Goal: Information Seeking & Learning: Learn about a topic

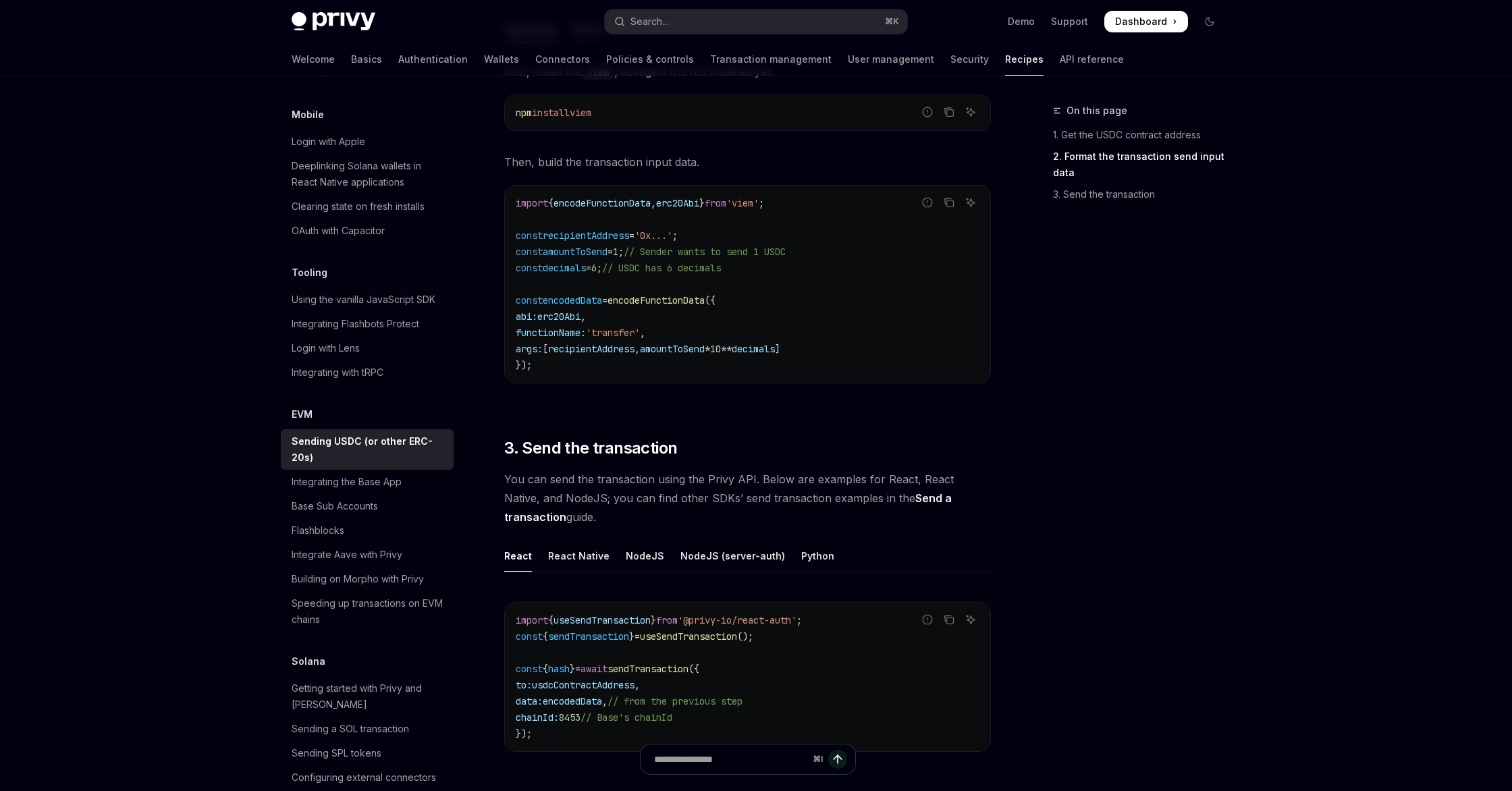
scroll to position [882, 0]
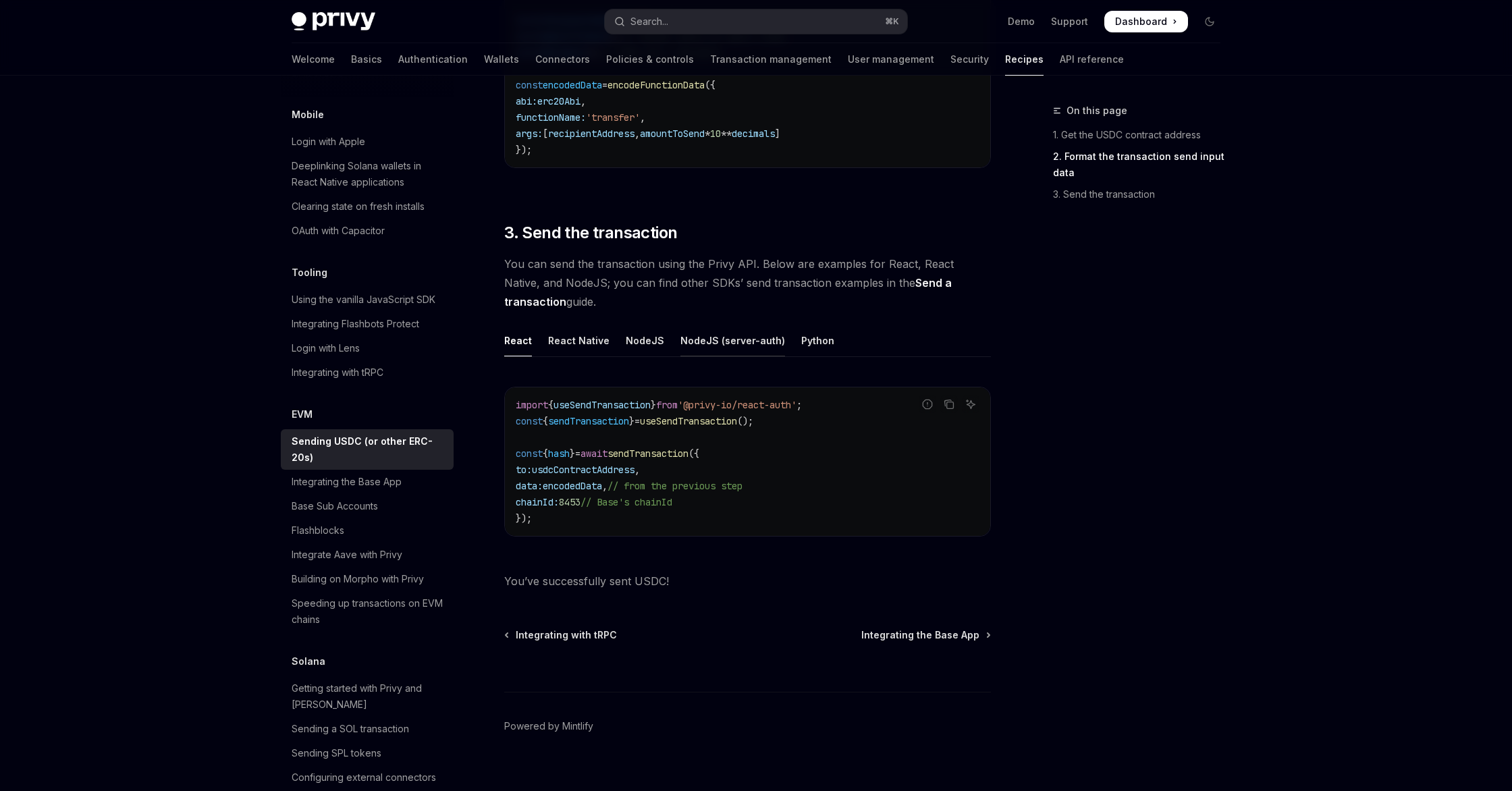
click at [721, 334] on div "NodeJS (server-auth)" at bounding box center [732, 340] width 104 height 31
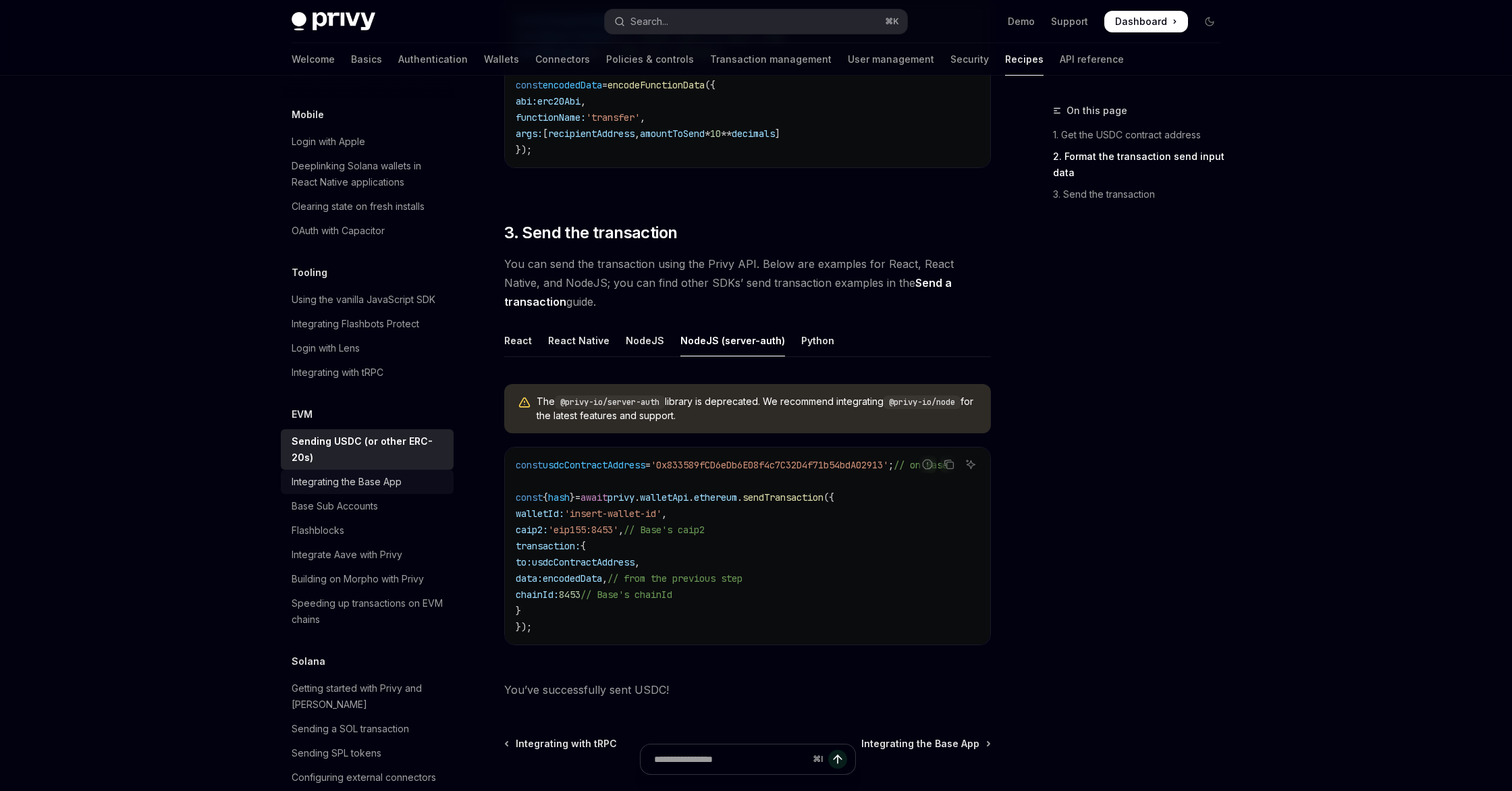
click at [428, 473] on div "Integrating the Base App" at bounding box center [368, 481] width 154 height 16
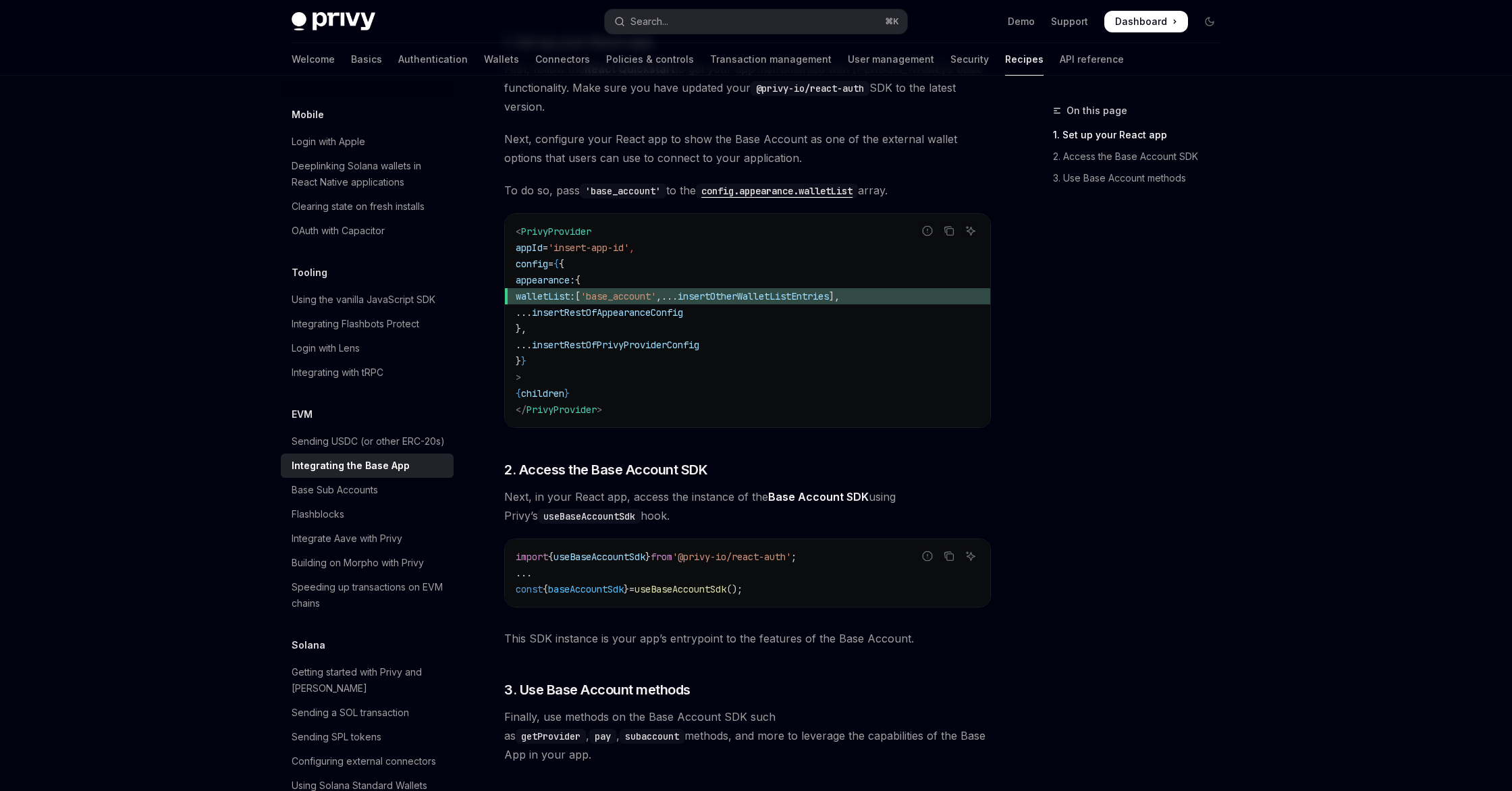
scroll to position [412, 0]
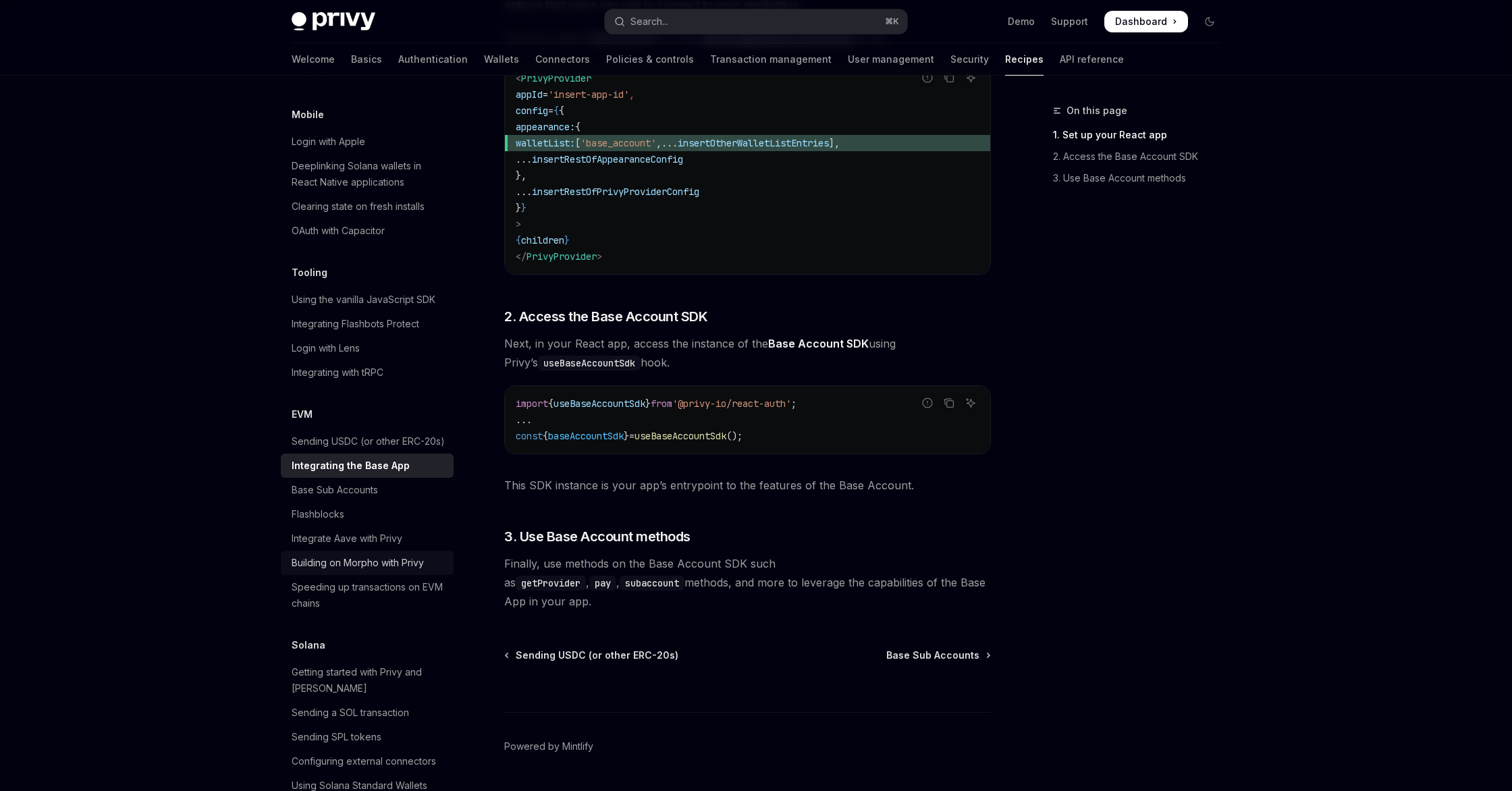
click at [426, 555] on div "Building on Morpho with Privy" at bounding box center [368, 563] width 154 height 16
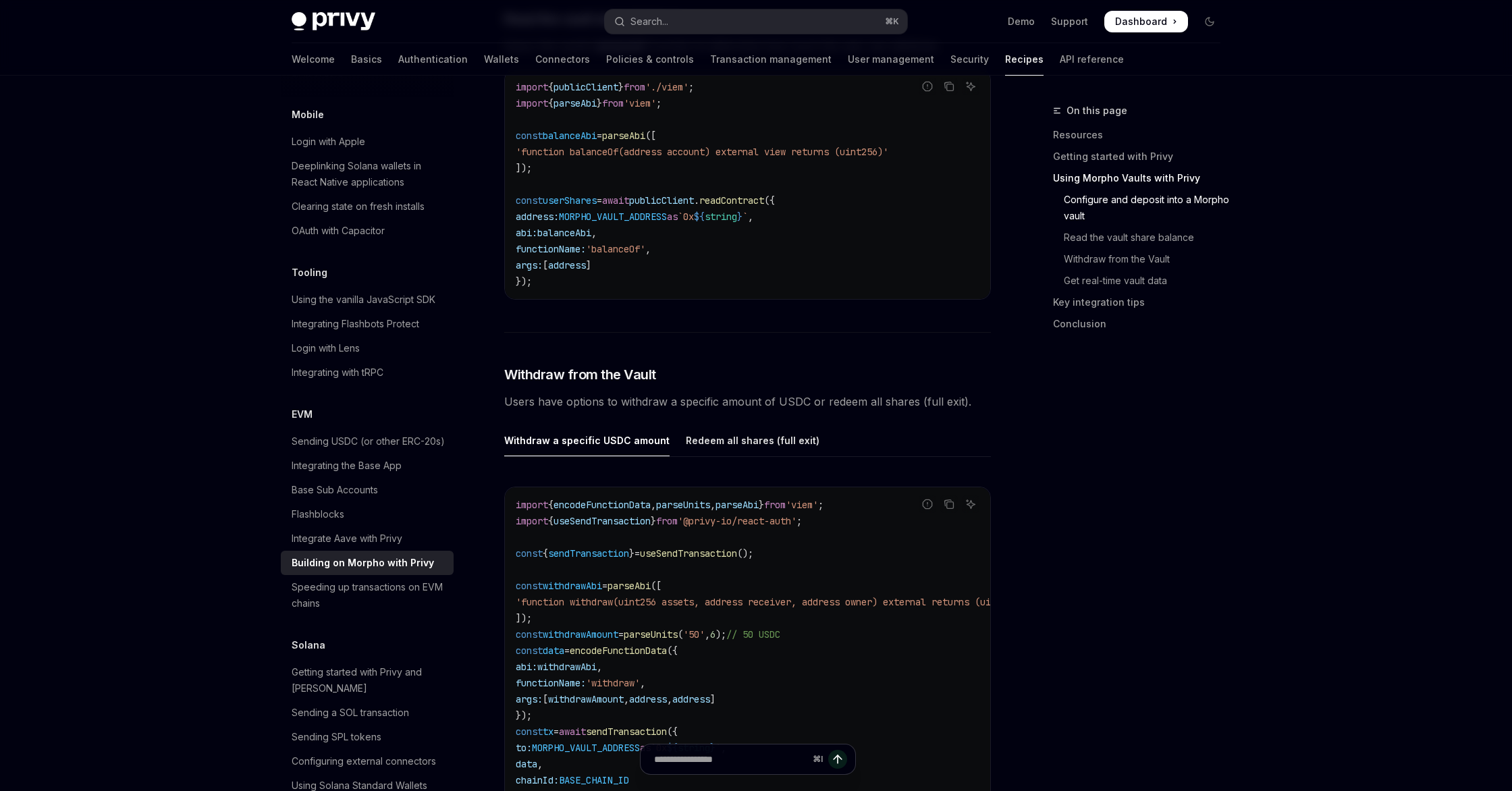
scroll to position [2052, 0]
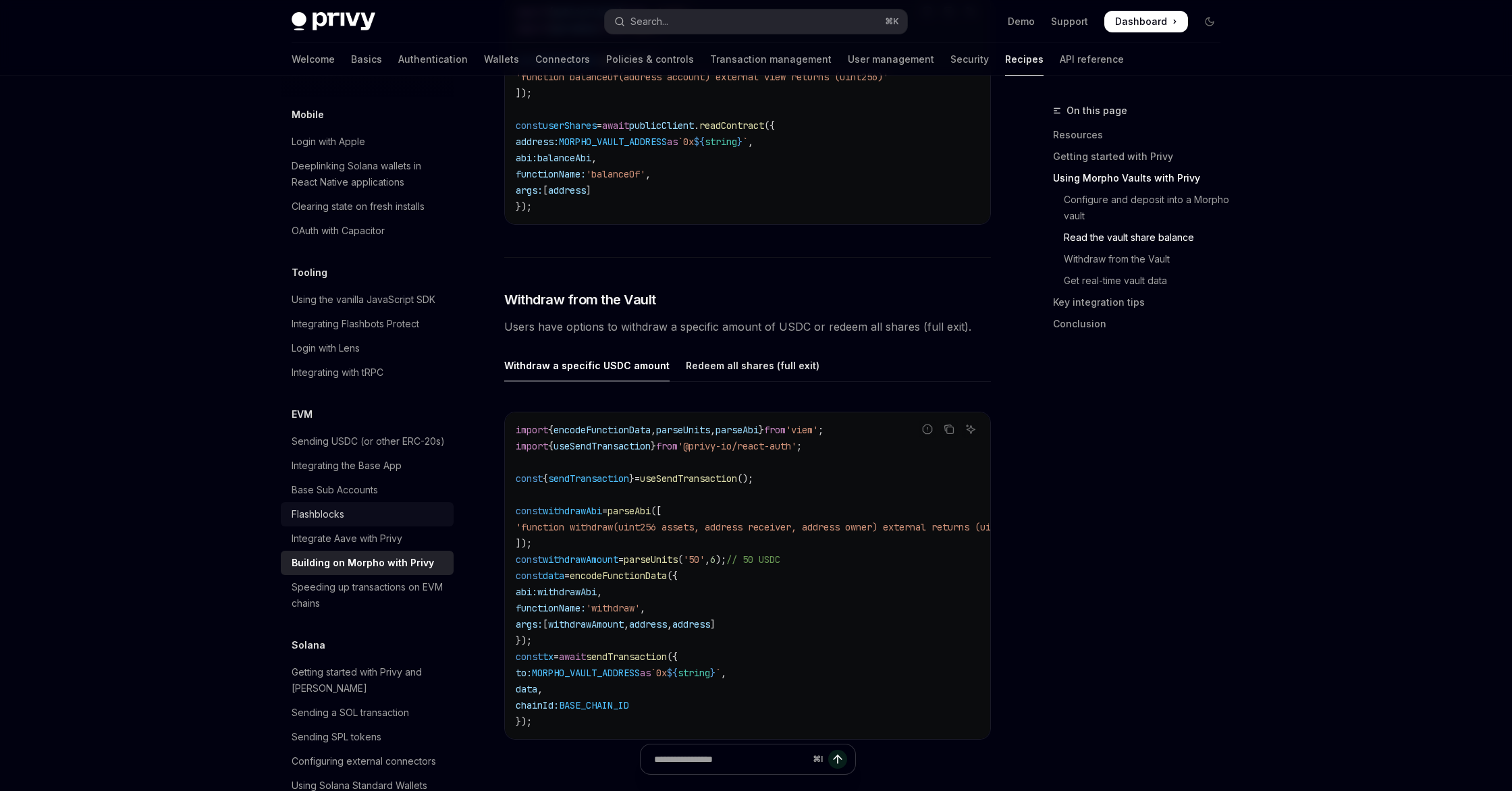
click at [388, 506] on div "Flashblocks" at bounding box center [368, 514] width 154 height 16
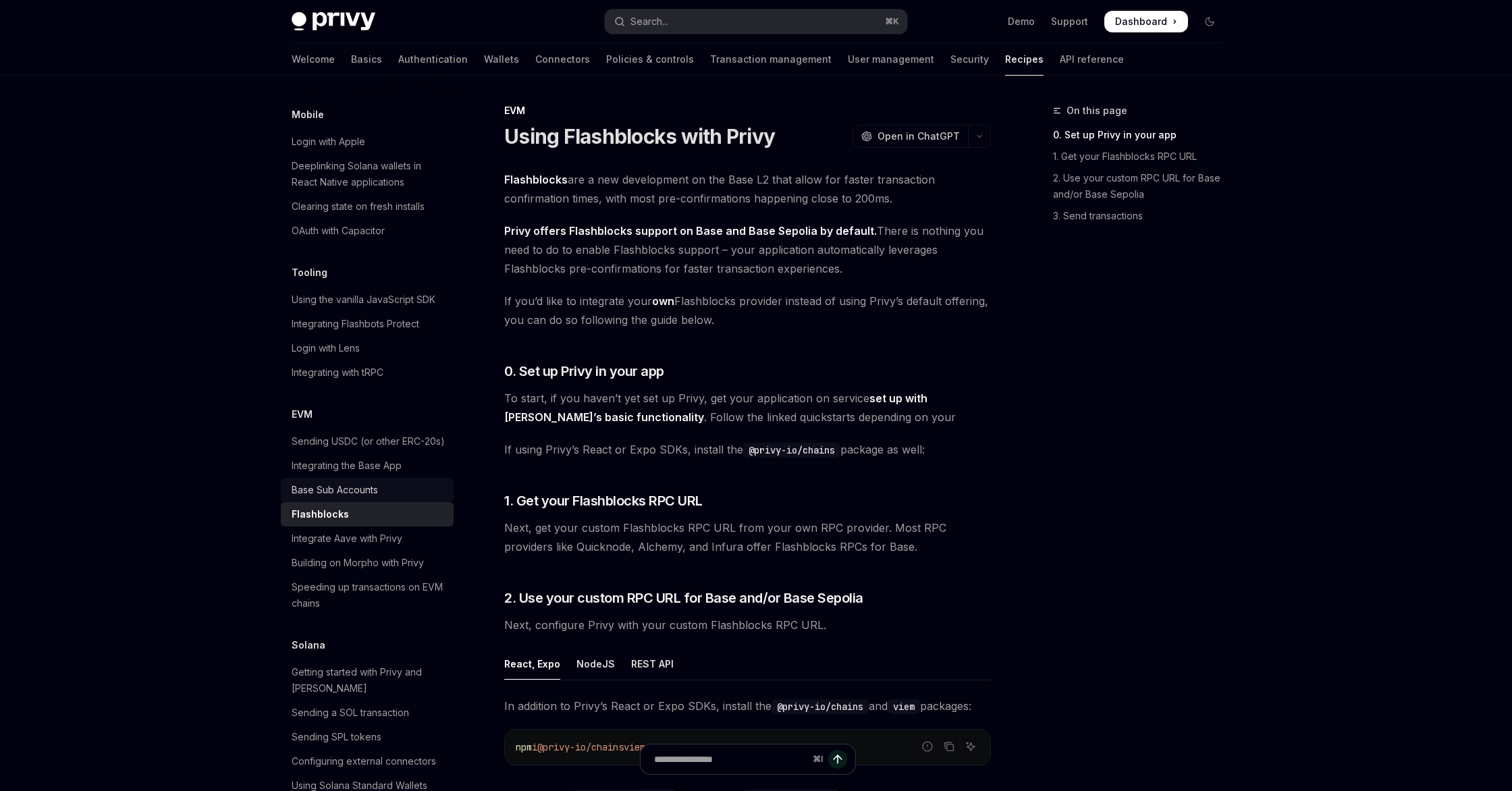
click at [382, 482] on div "Base Sub Accounts" at bounding box center [368, 490] width 154 height 16
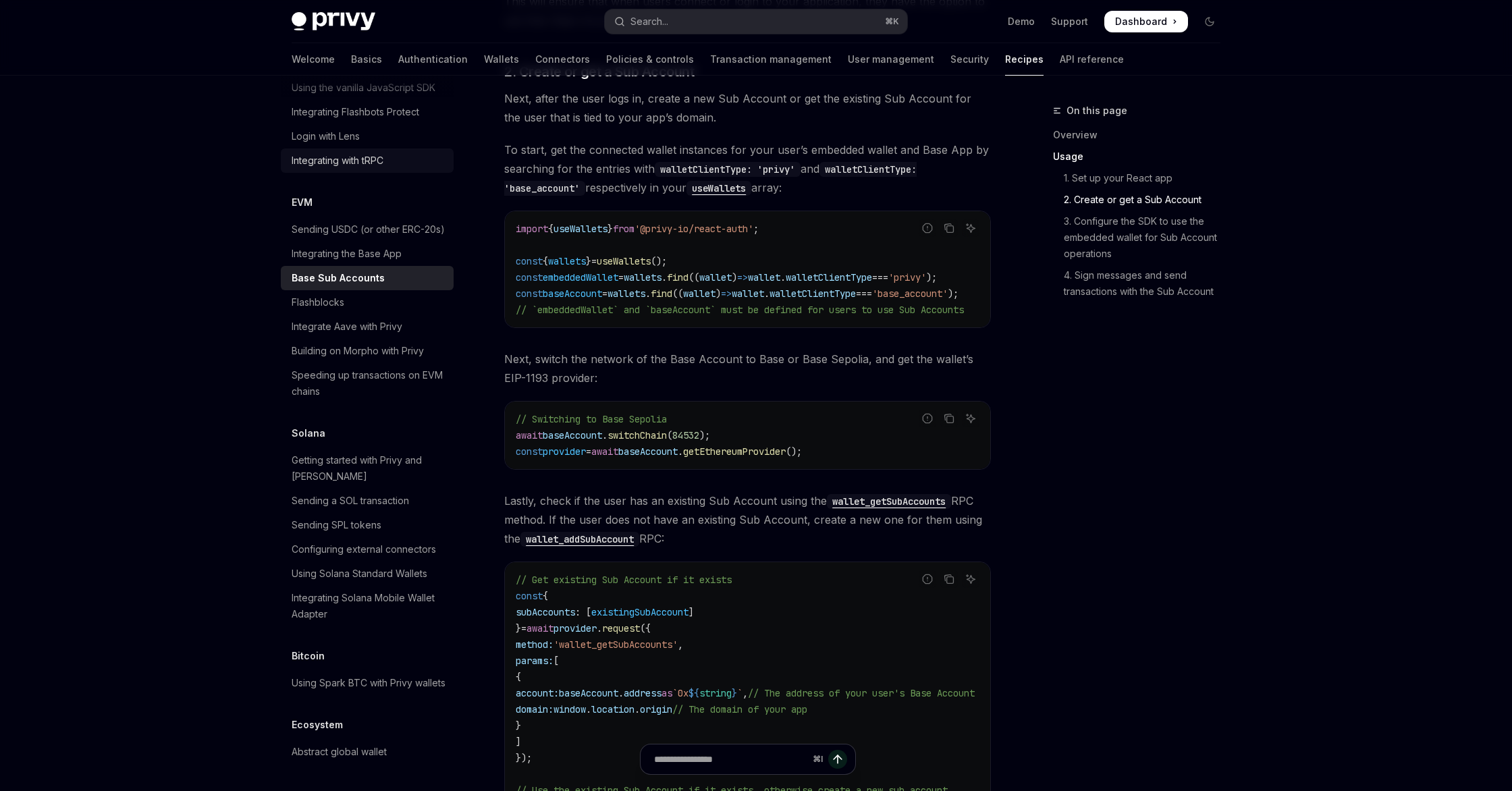
scroll to position [1513, 0]
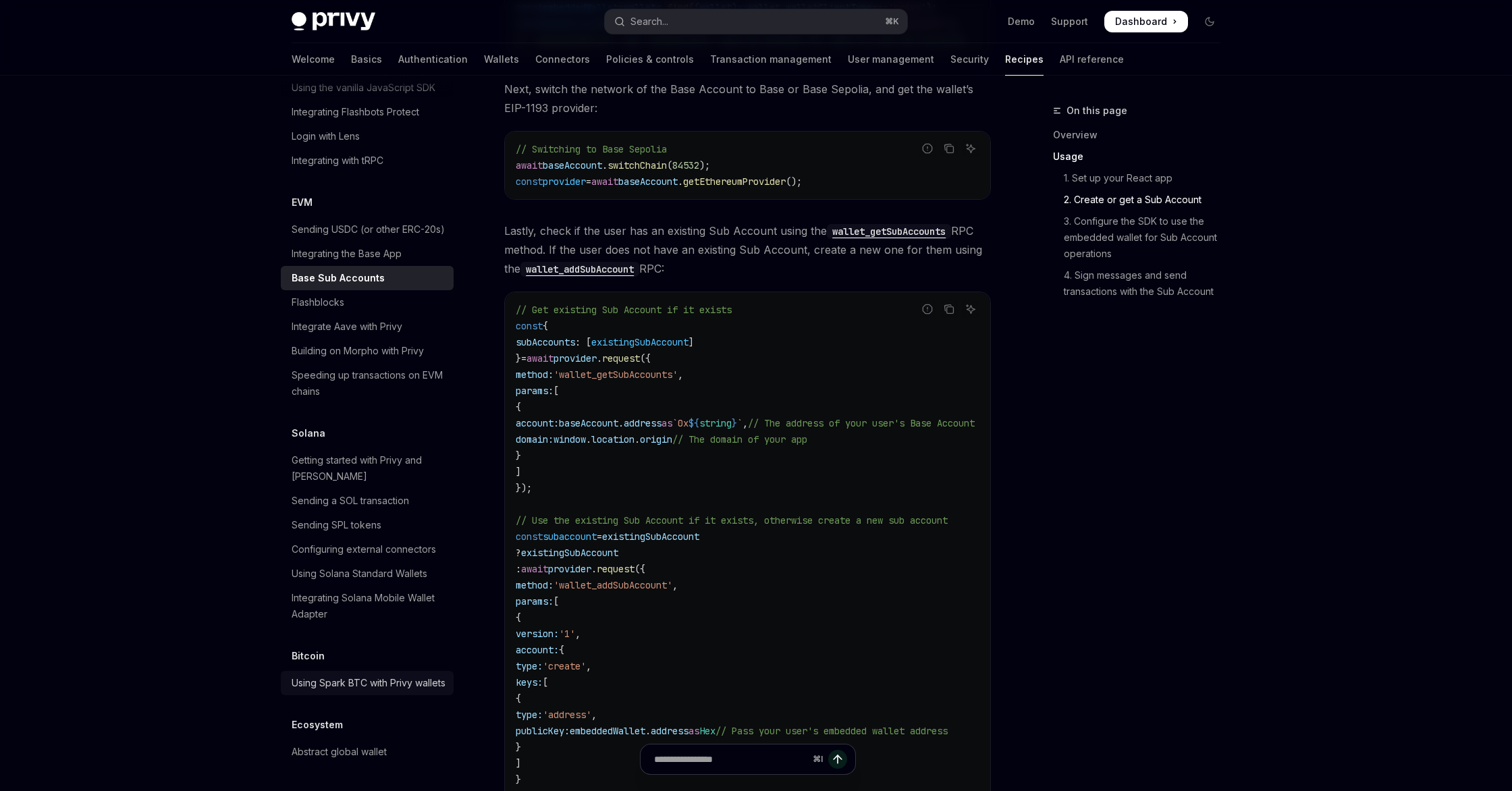
click at [384, 675] on div "Using Spark BTC with Privy wallets" at bounding box center [368, 683] width 154 height 16
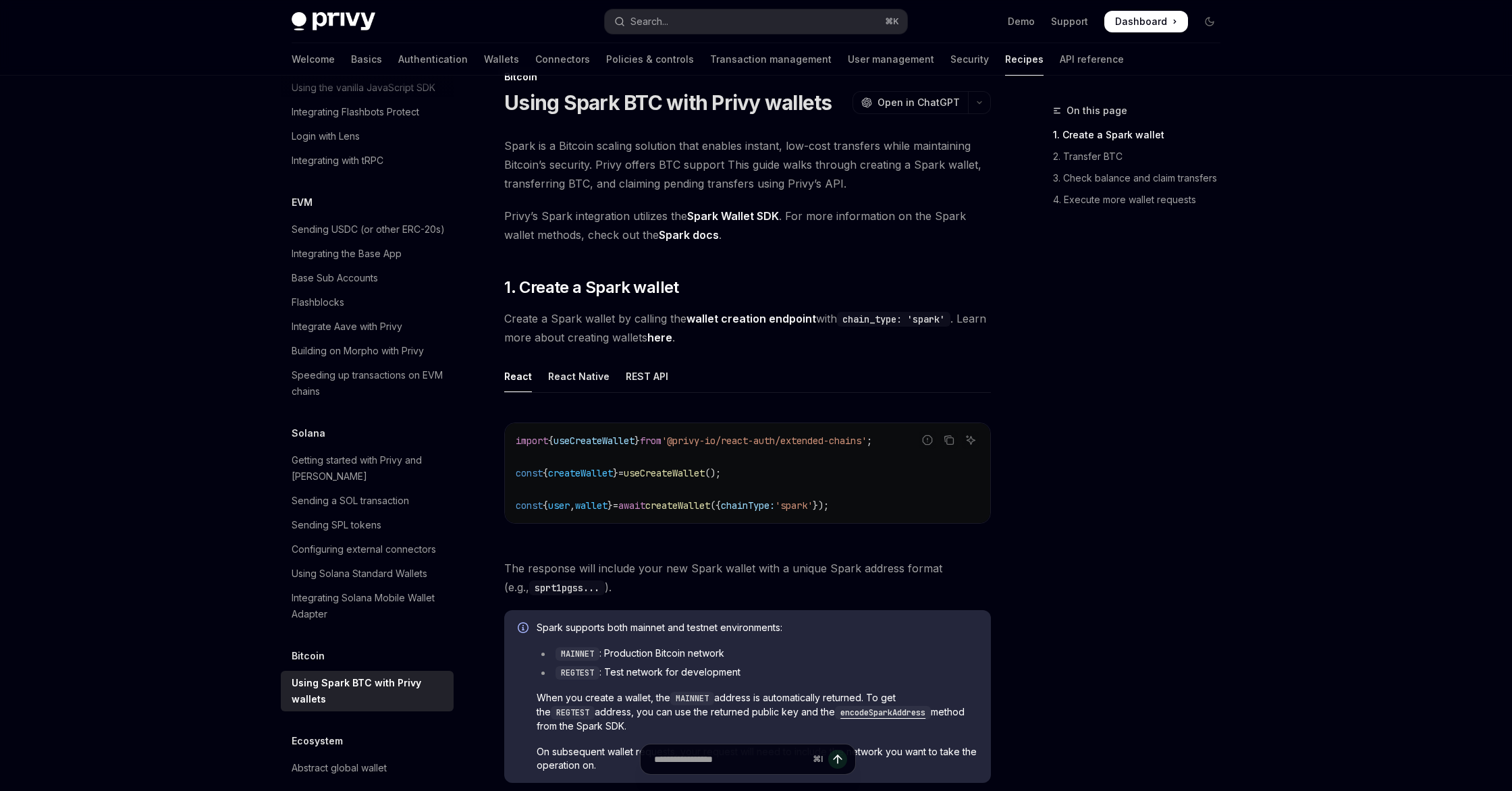
scroll to position [35, 0]
click at [378, 737] on div "Ecosystem Abstract global wallet" at bounding box center [367, 757] width 173 height 47
click at [377, 756] on link "Abstract global wallet" at bounding box center [367, 767] width 173 height 25
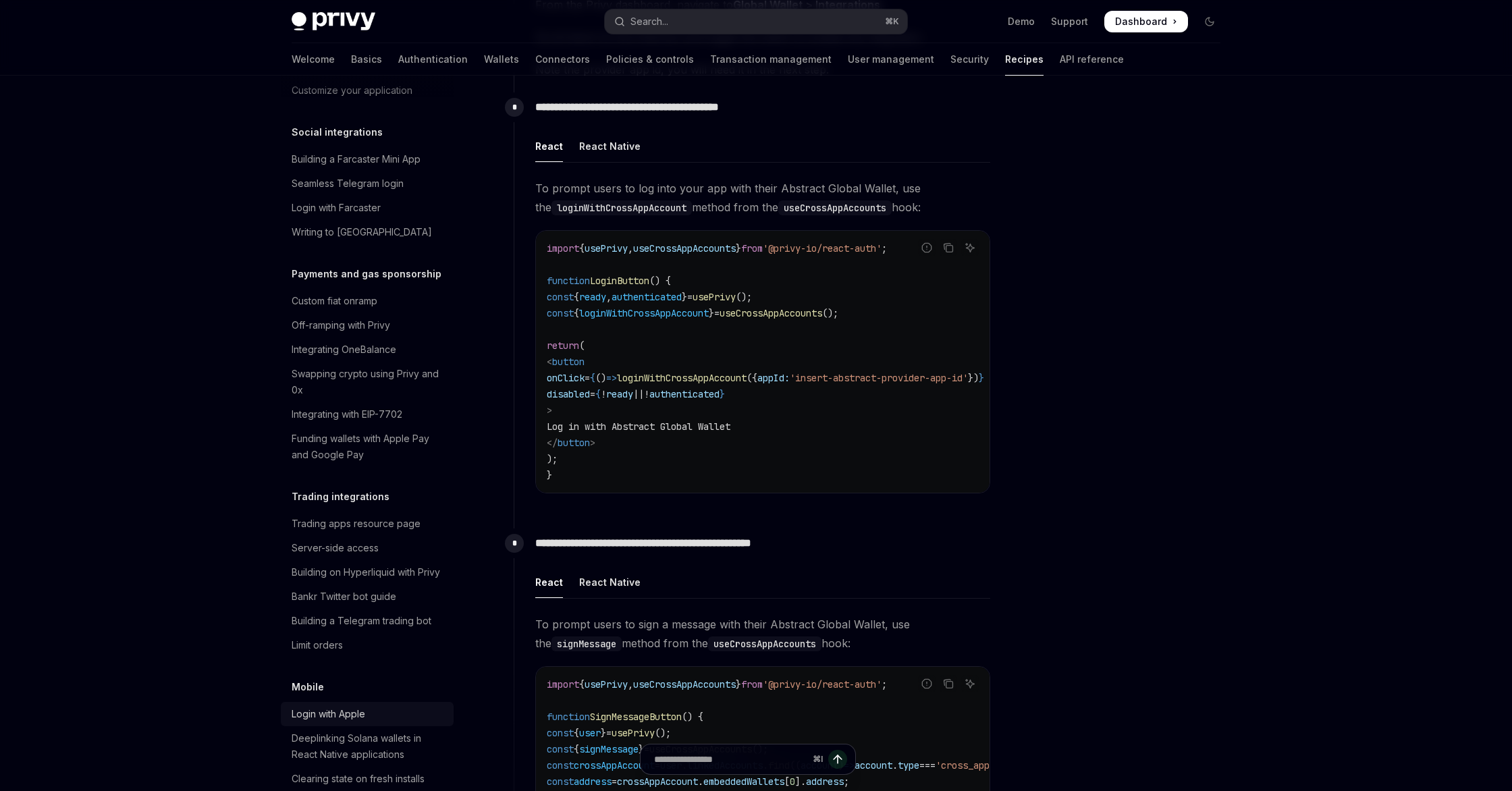
scroll to position [991, 0]
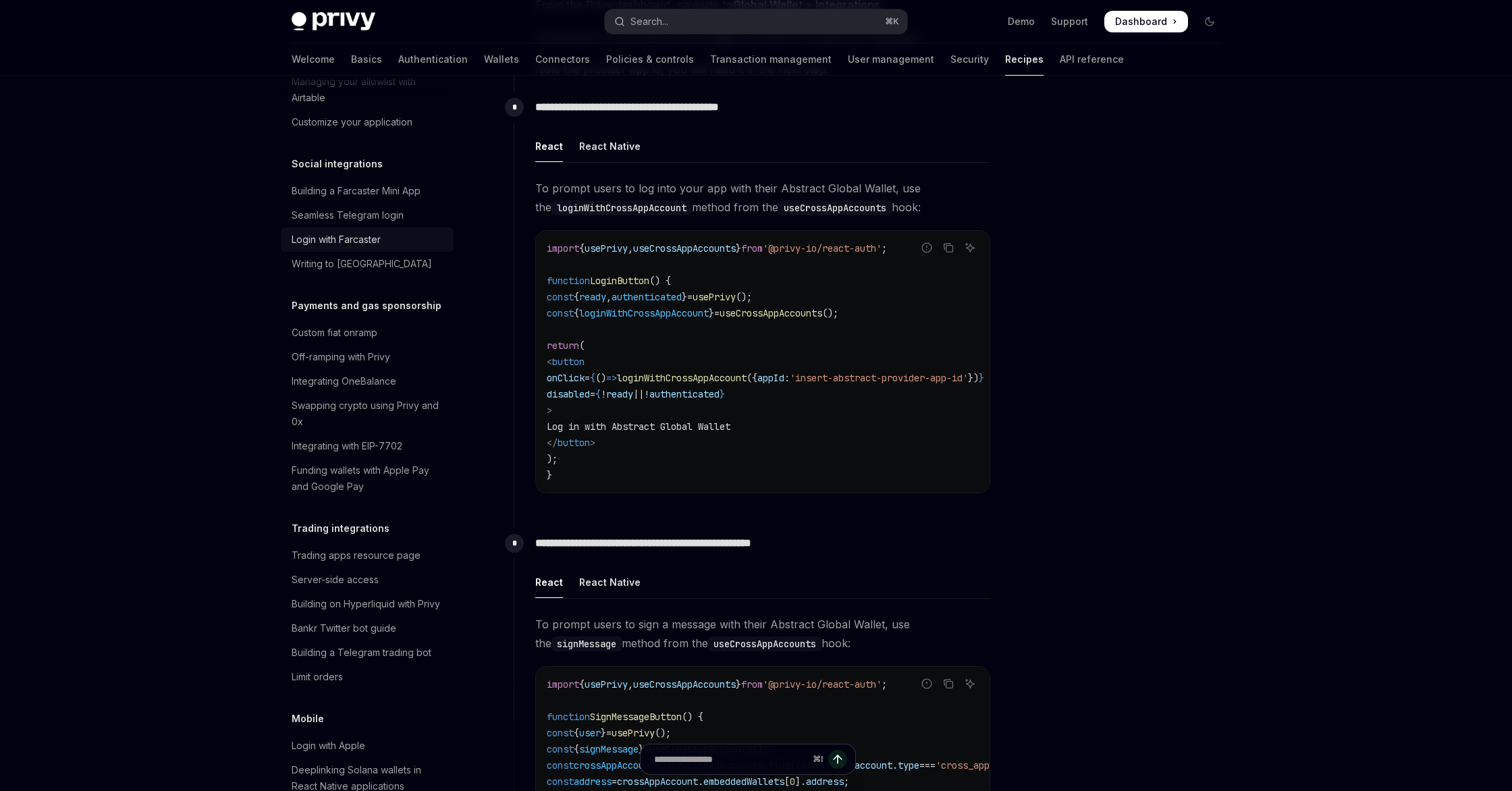
click at [347, 231] on div "Login with Farcaster" at bounding box center [336, 239] width 90 height 16
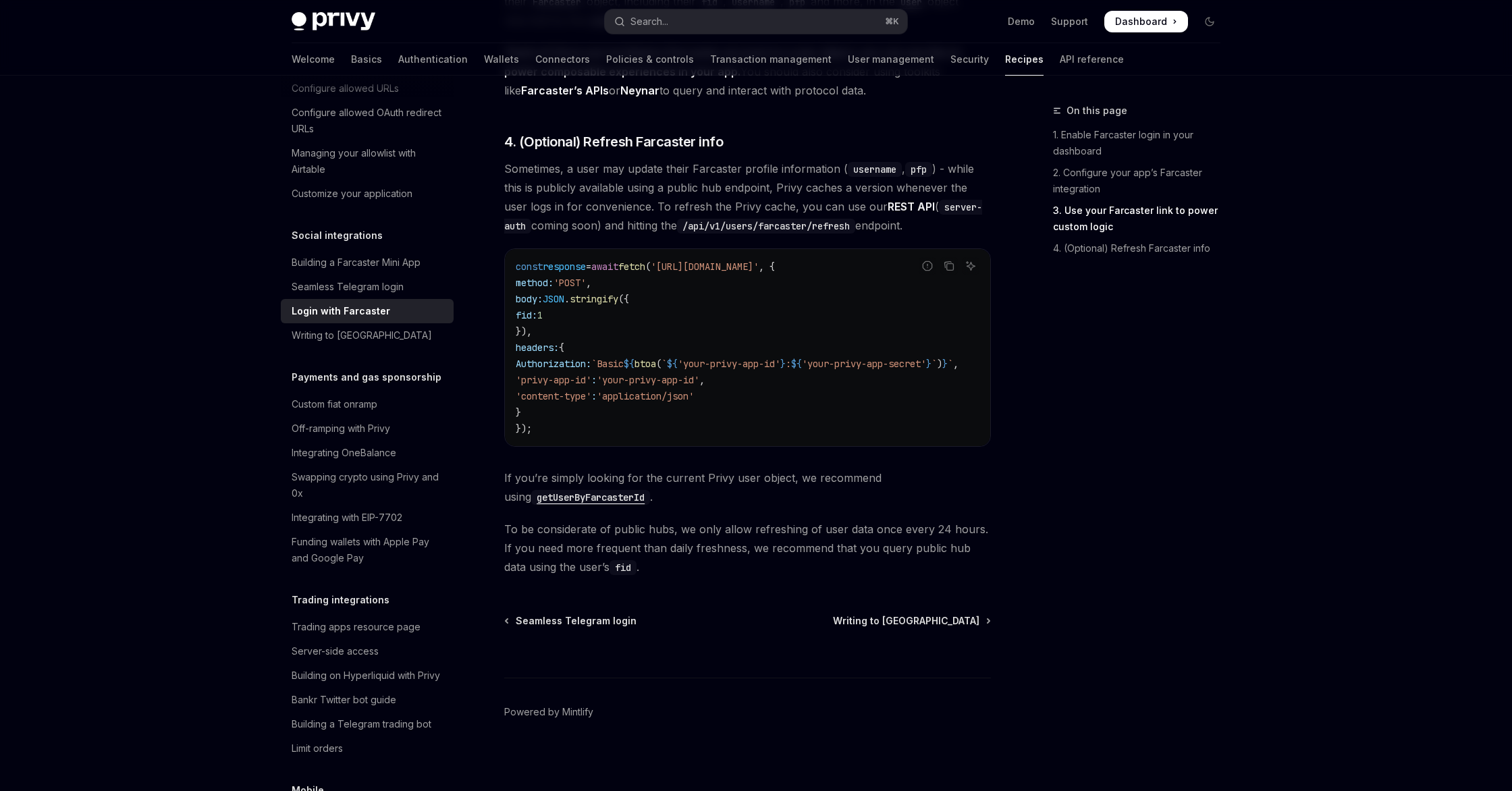
scroll to position [1164, 0]
click at [944, 611] on span "Writing to [GEOGRAPHIC_DATA]" at bounding box center [906, 618] width 147 height 14
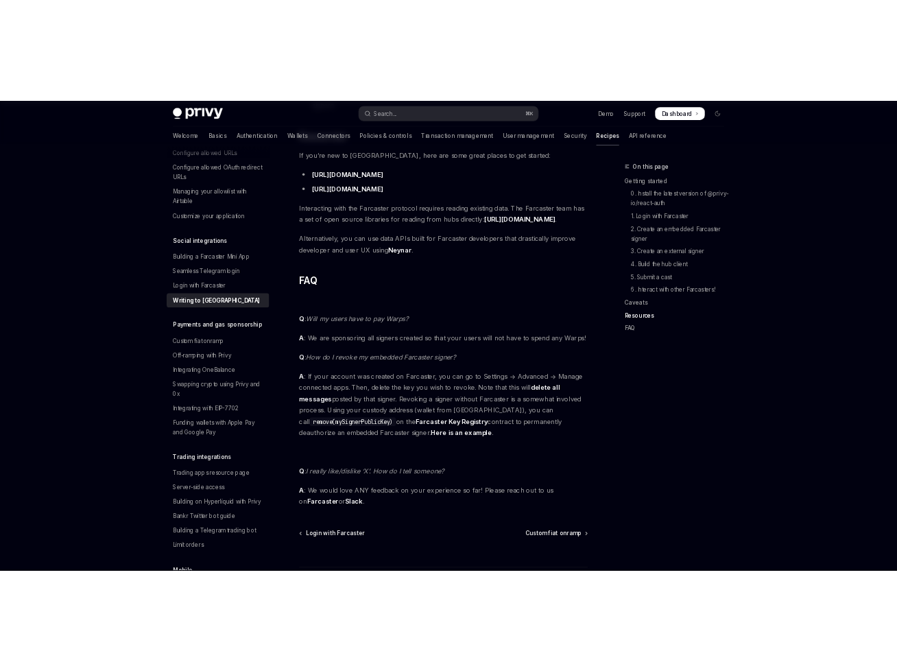
scroll to position [3352, 0]
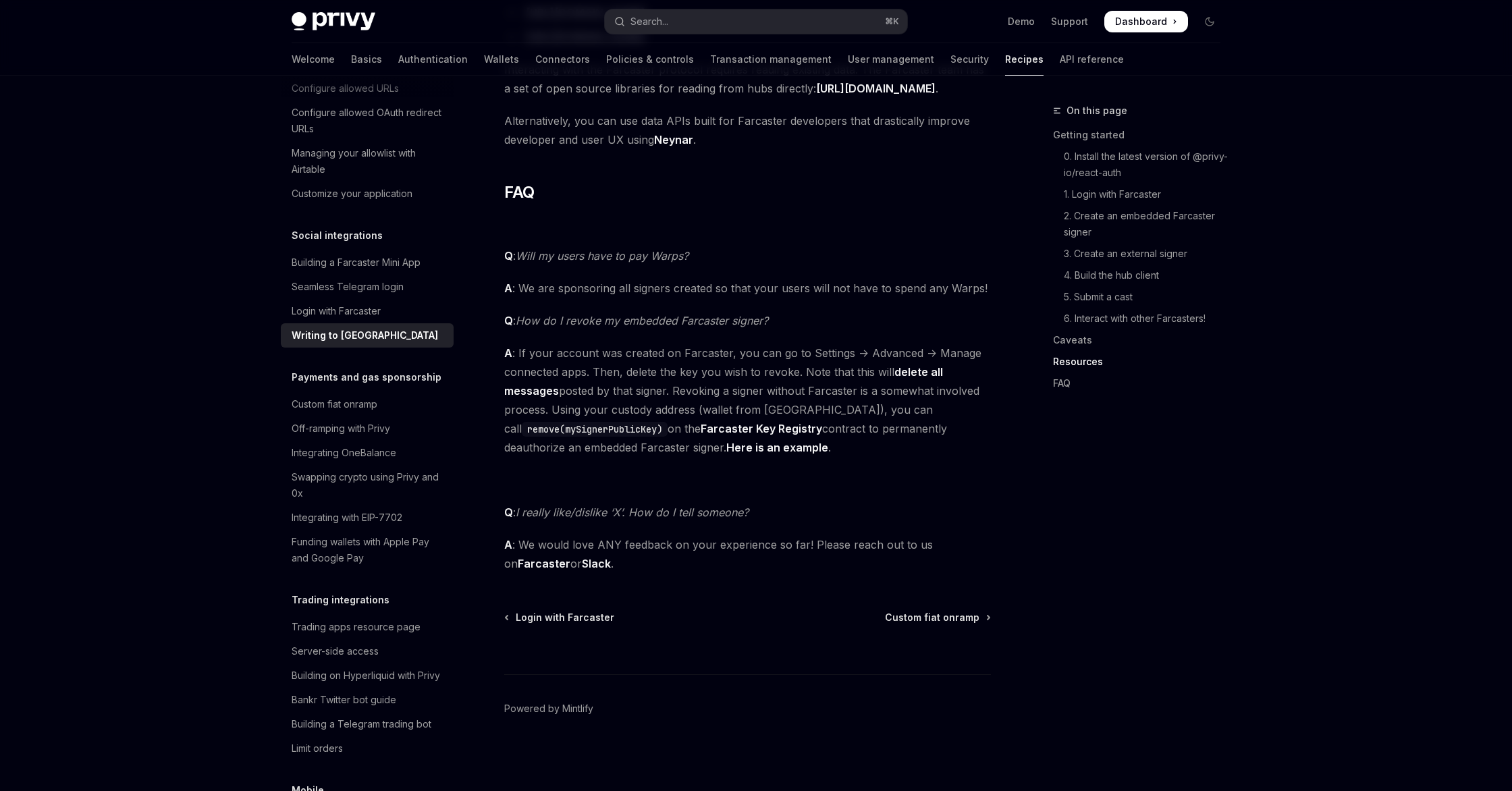
type textarea "*"
